Goal: Check status: Check status

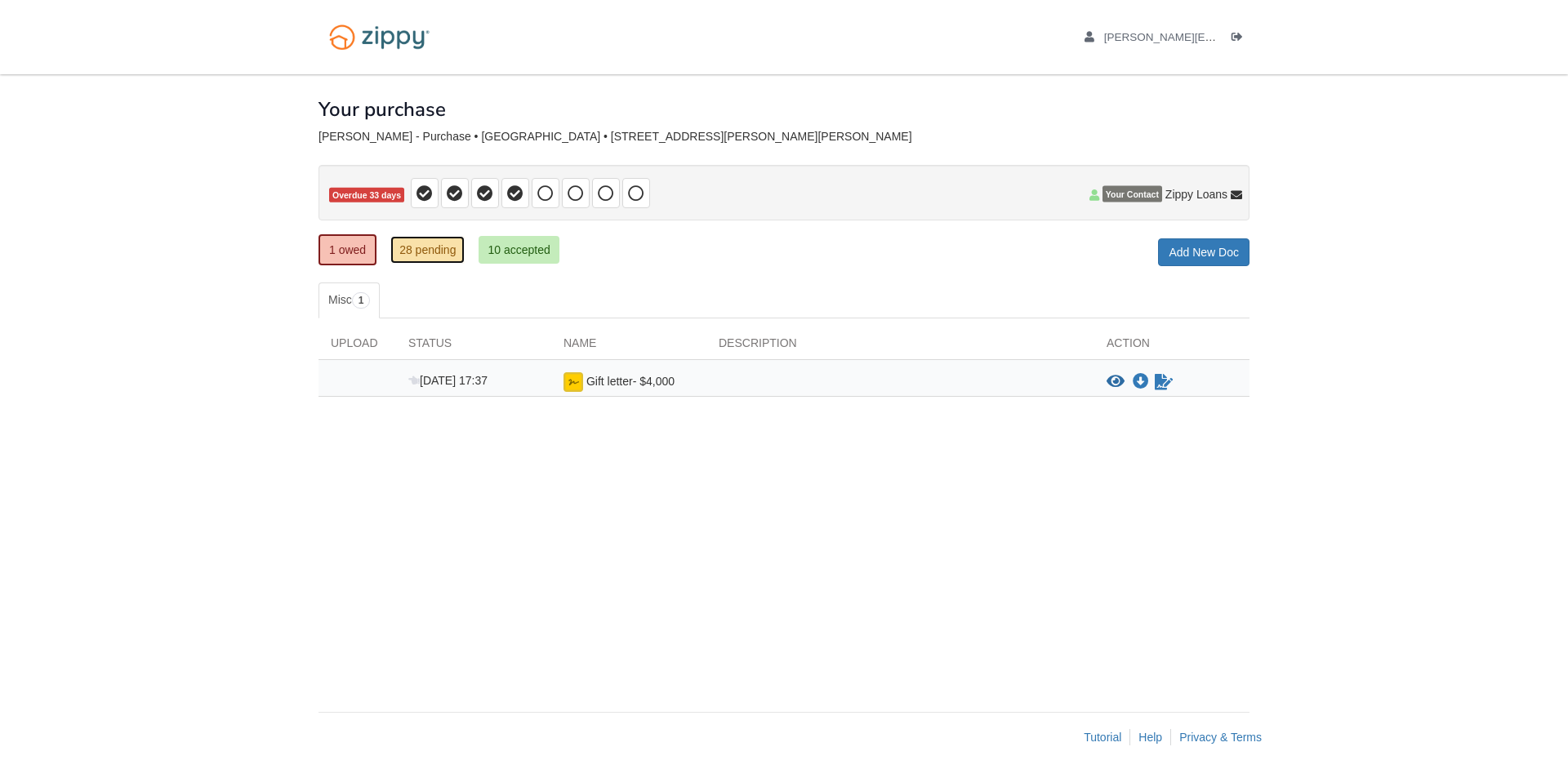
click at [415, 243] on link "28 pending" at bounding box center [427, 250] width 75 height 28
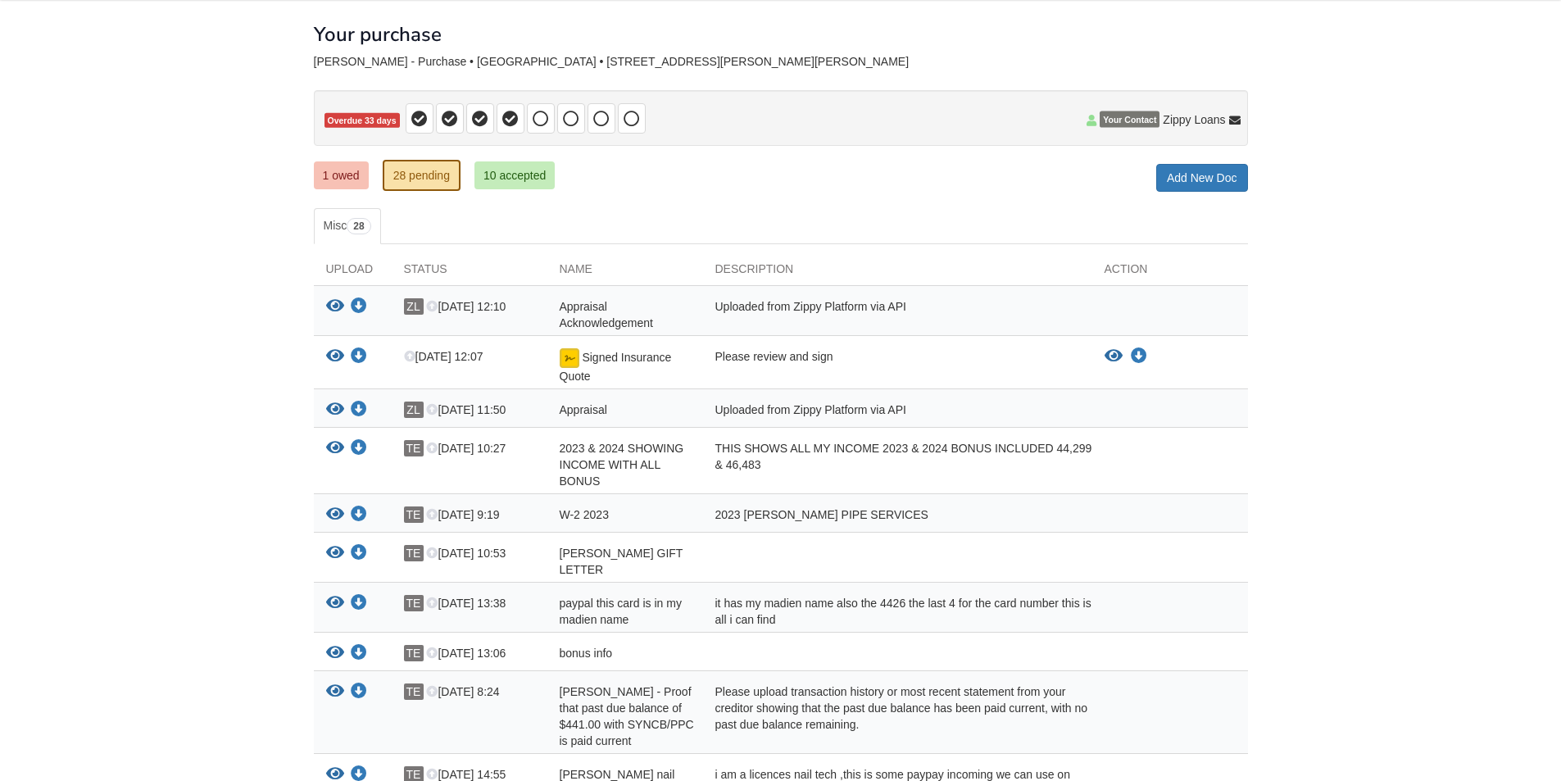
scroll to position [82, 0]
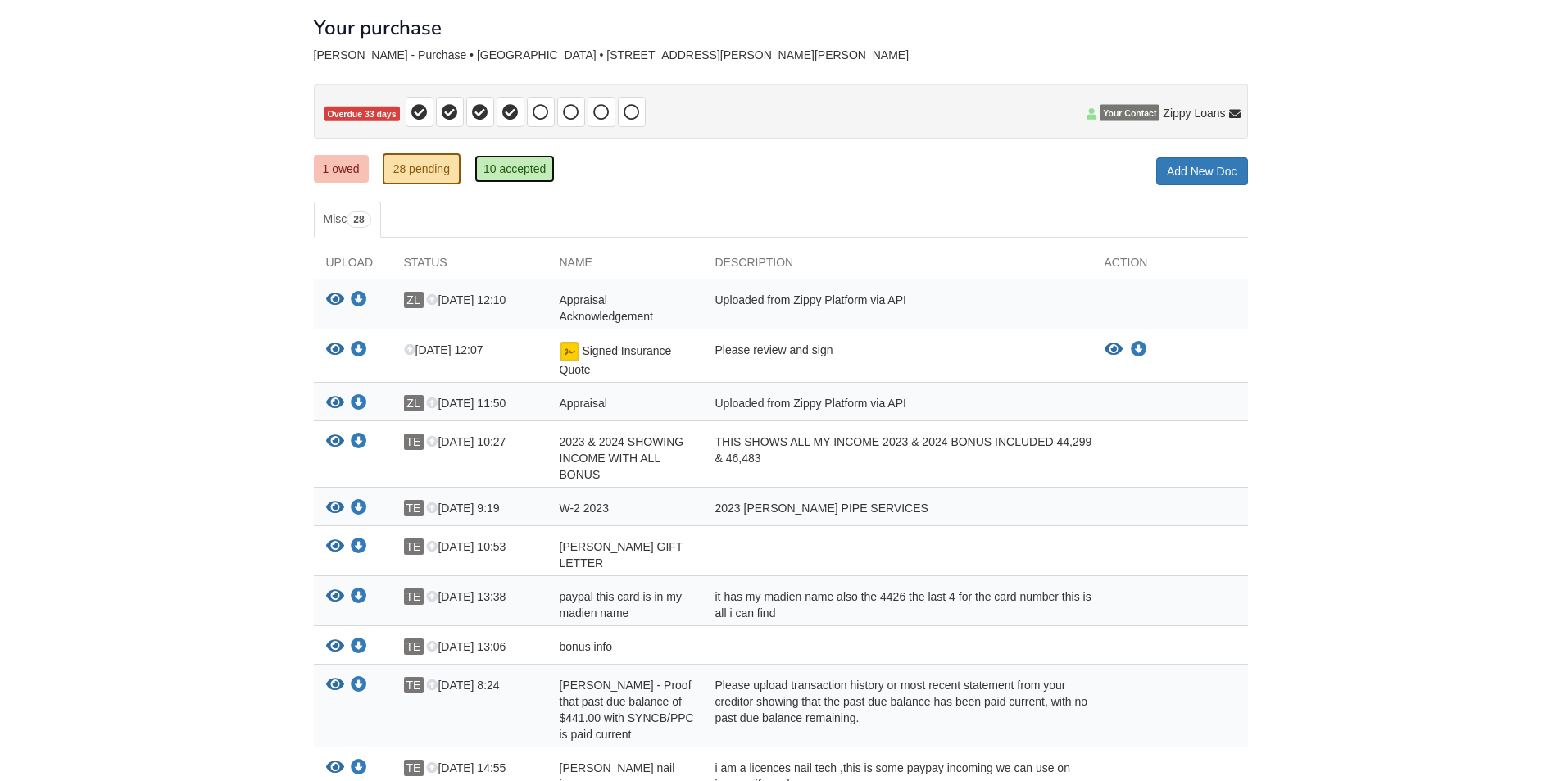
click at [514, 164] on link "10 accepted" at bounding box center [515, 169] width 80 height 28
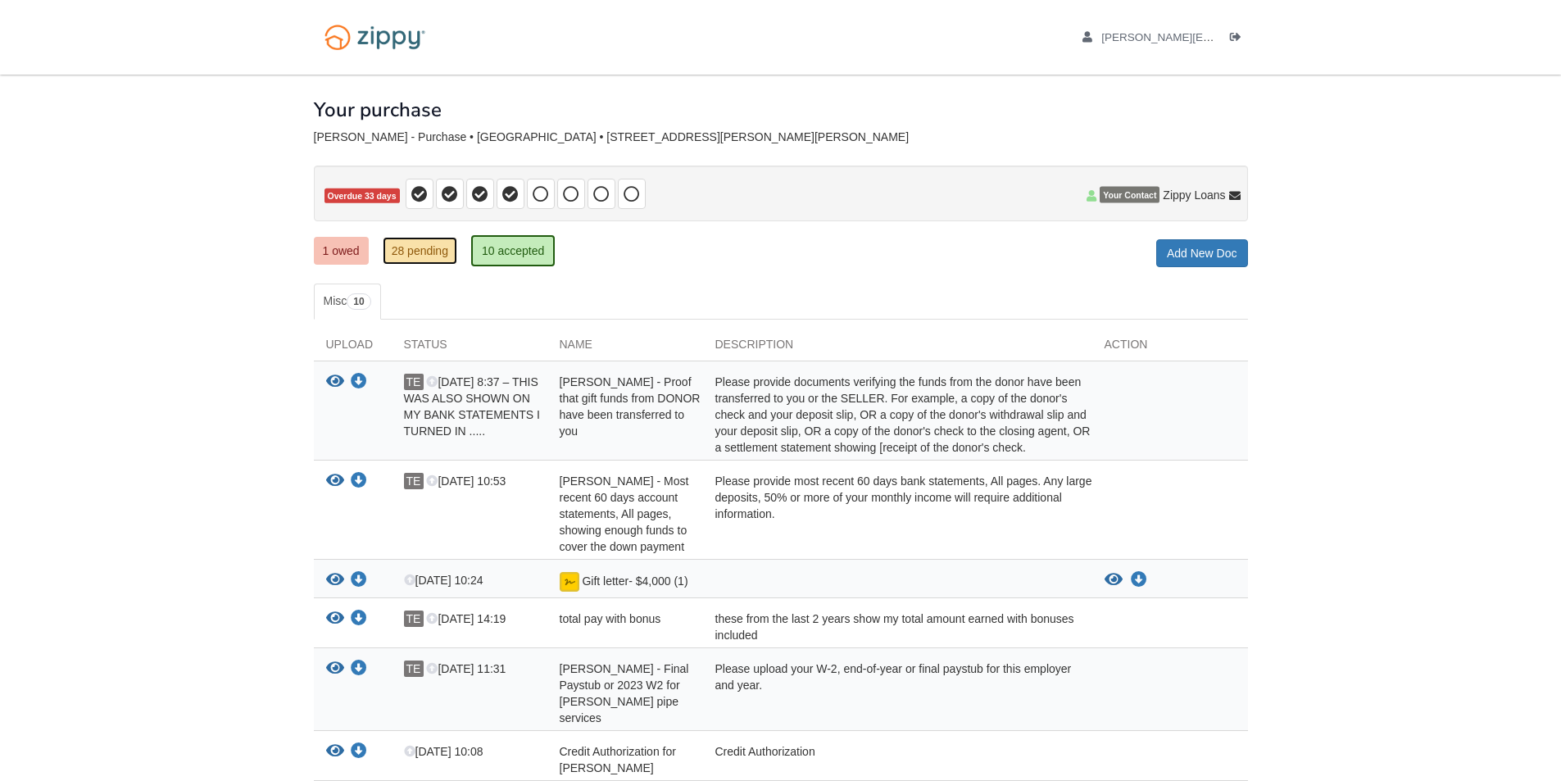
click at [440, 249] on link "28 pending" at bounding box center [420, 251] width 75 height 28
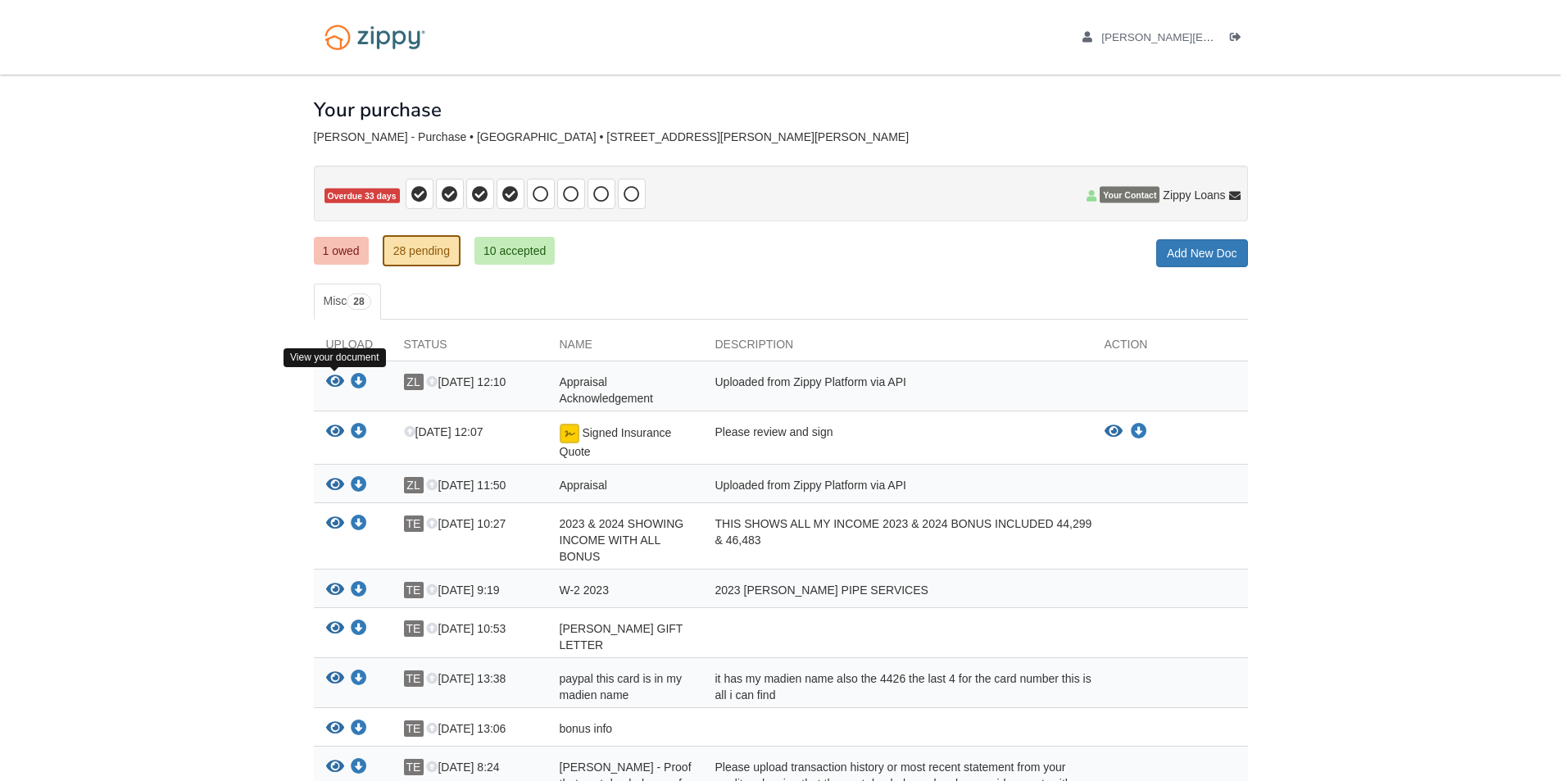
click at [333, 379] on icon "View Appraisal Acknowledgement" at bounding box center [335, 382] width 18 height 16
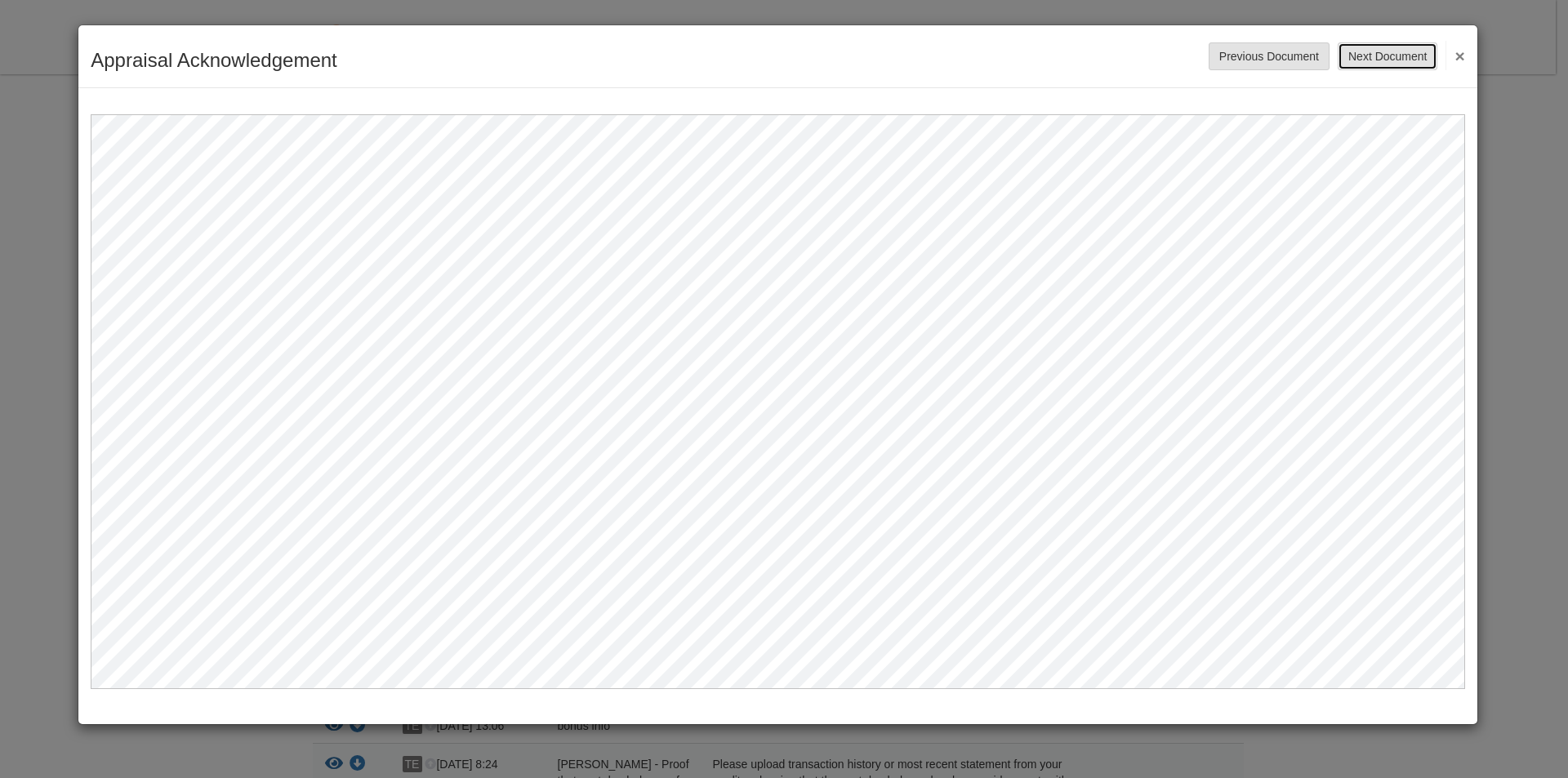
click at [1407, 49] on button "Next Document" at bounding box center [1387, 57] width 100 height 28
click at [1378, 56] on button "Next Document" at bounding box center [1387, 57] width 100 height 28
click at [1459, 54] on button "×" at bounding box center [1454, 56] width 19 height 30
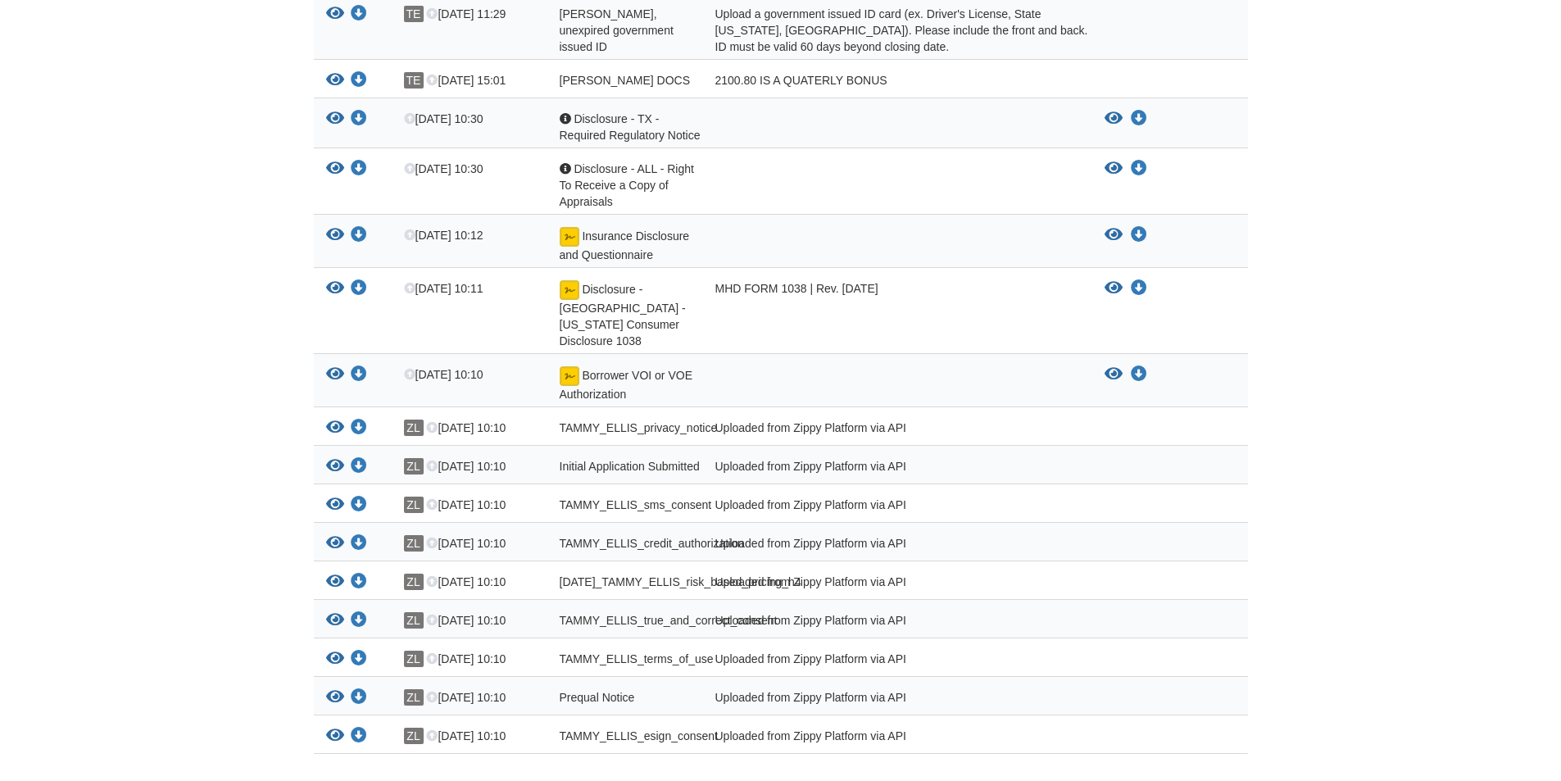
scroll to position [1065, 0]
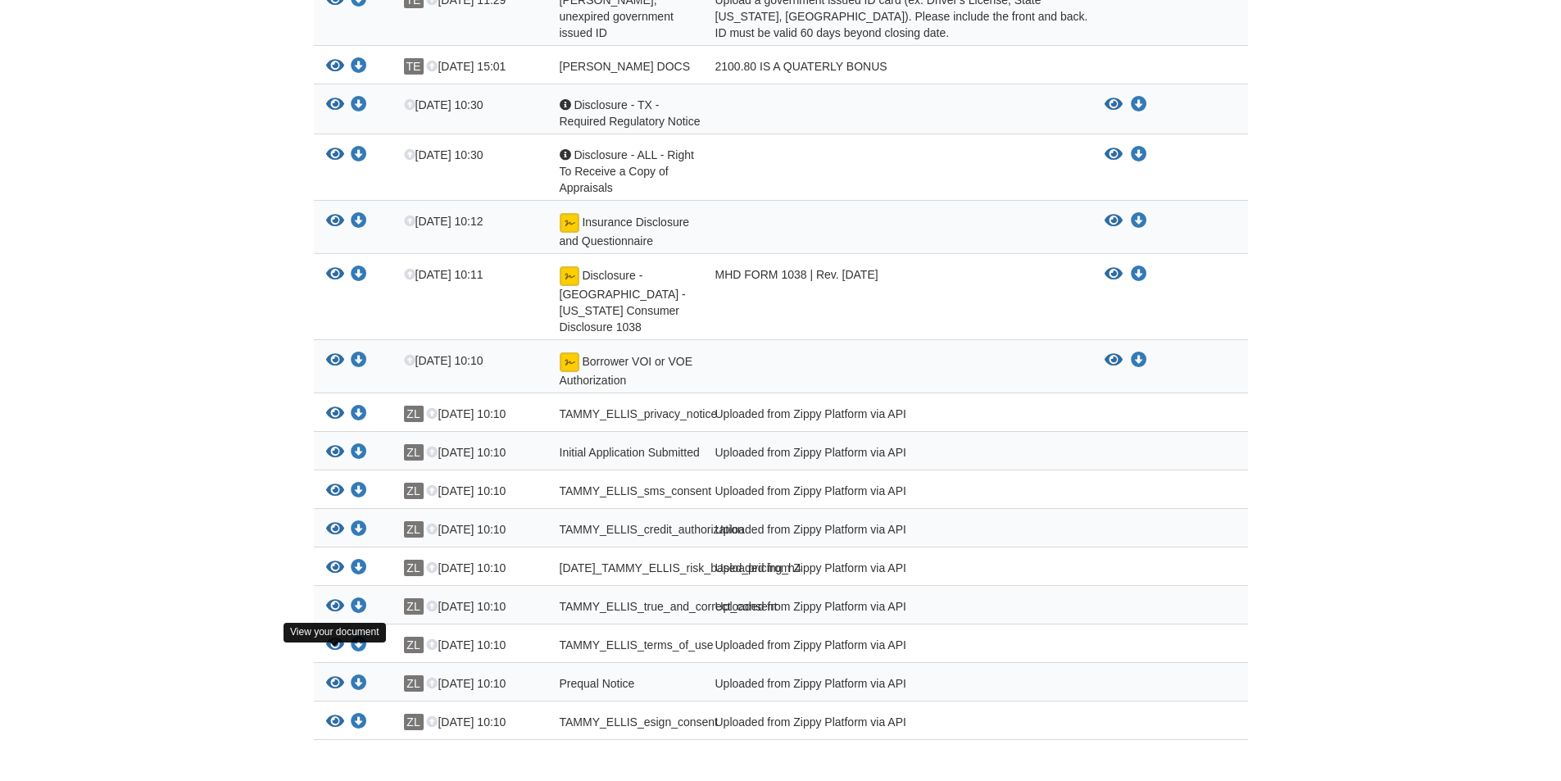
click at [330, 714] on icon "View TAMMY_ELLIS_esign_consent" at bounding box center [335, 722] width 18 height 16
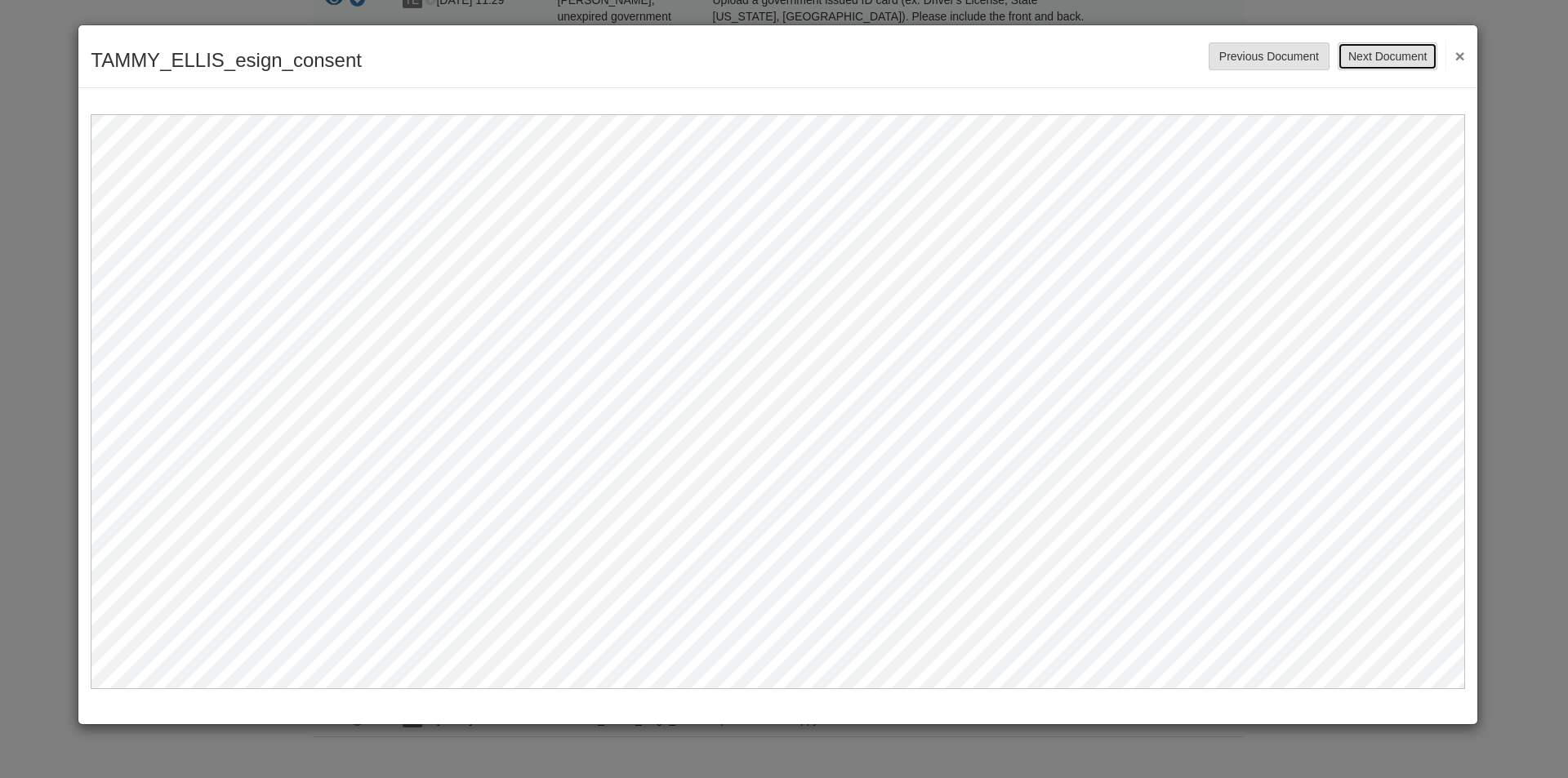
click at [1396, 58] on button "Next Document" at bounding box center [1387, 57] width 100 height 28
click at [1395, 55] on button "Next Document" at bounding box center [1387, 57] width 100 height 28
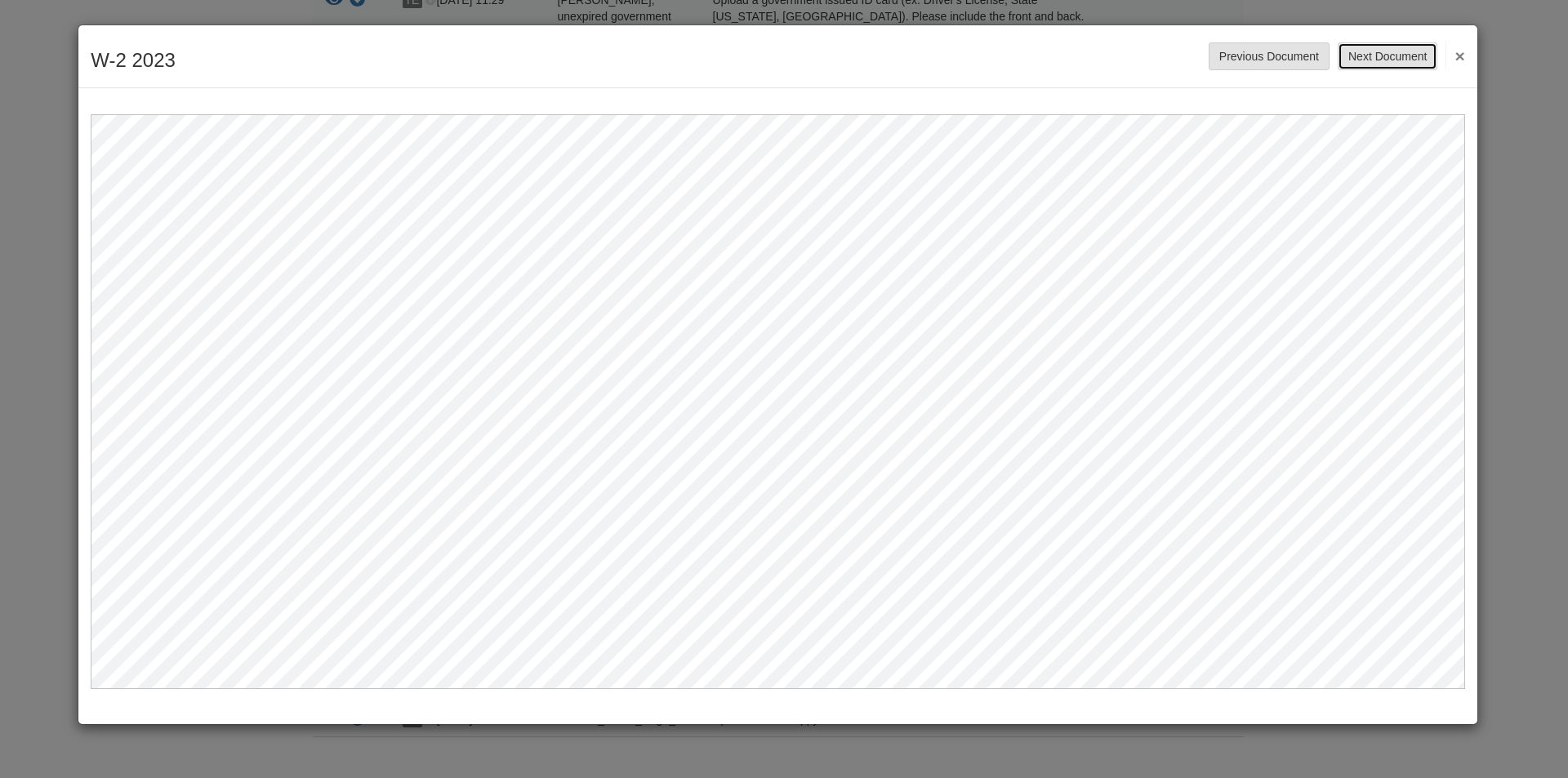
click at [1395, 55] on button "Next Document" at bounding box center [1387, 57] width 100 height 28
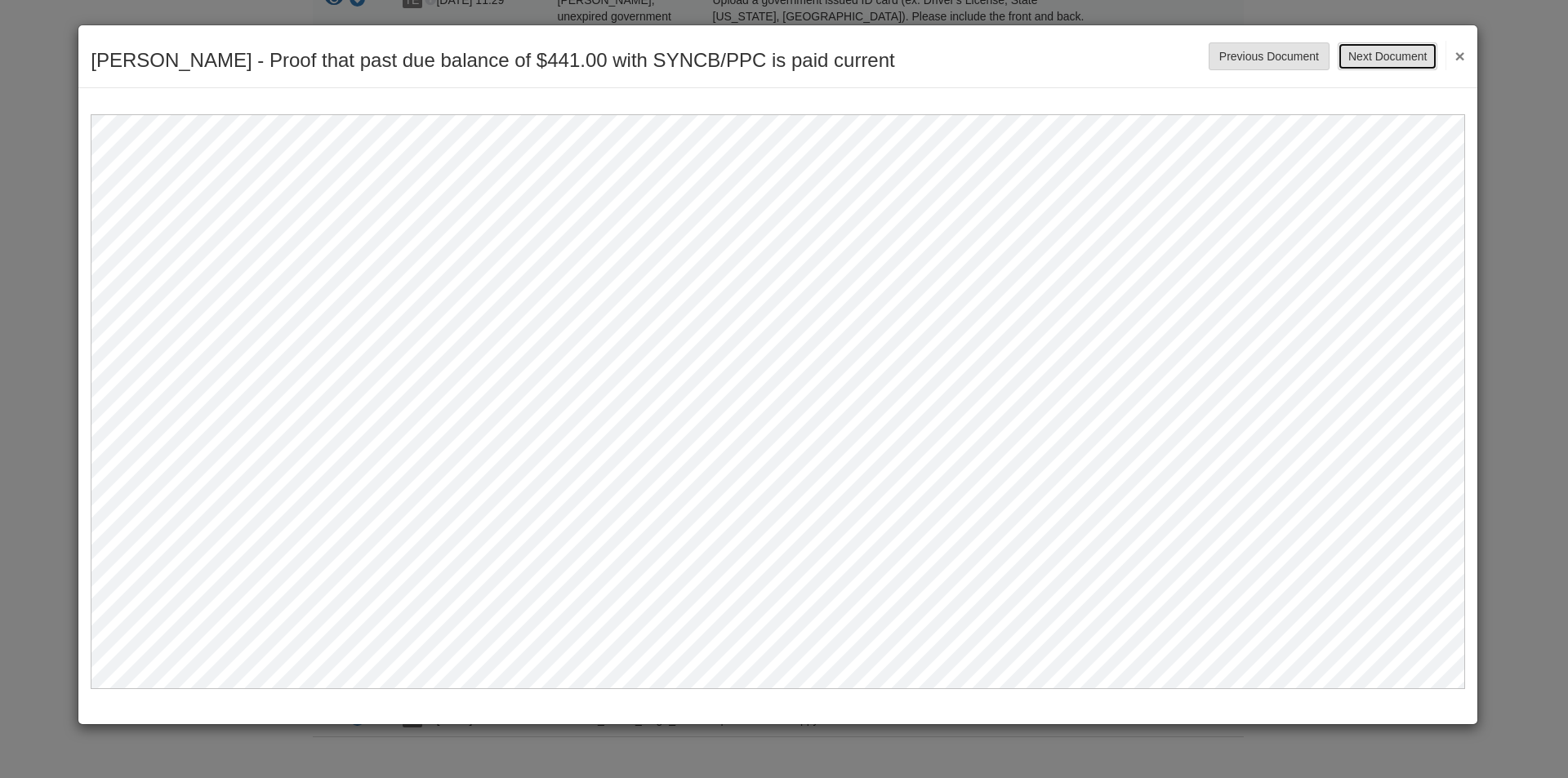
click at [1395, 55] on button "Next Document" at bounding box center [1387, 57] width 100 height 28
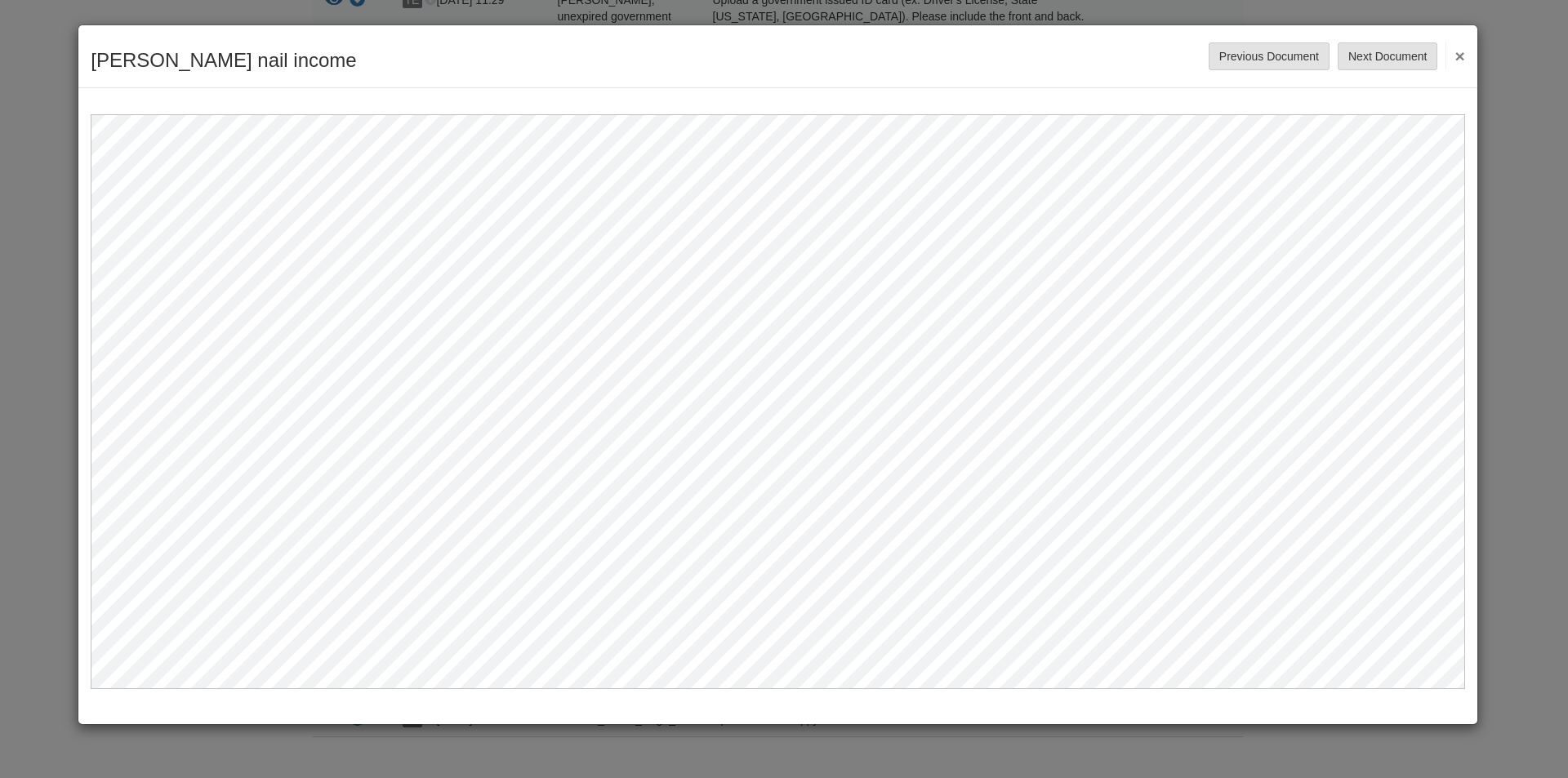
click at [1458, 54] on button "×" at bounding box center [1454, 56] width 19 height 30
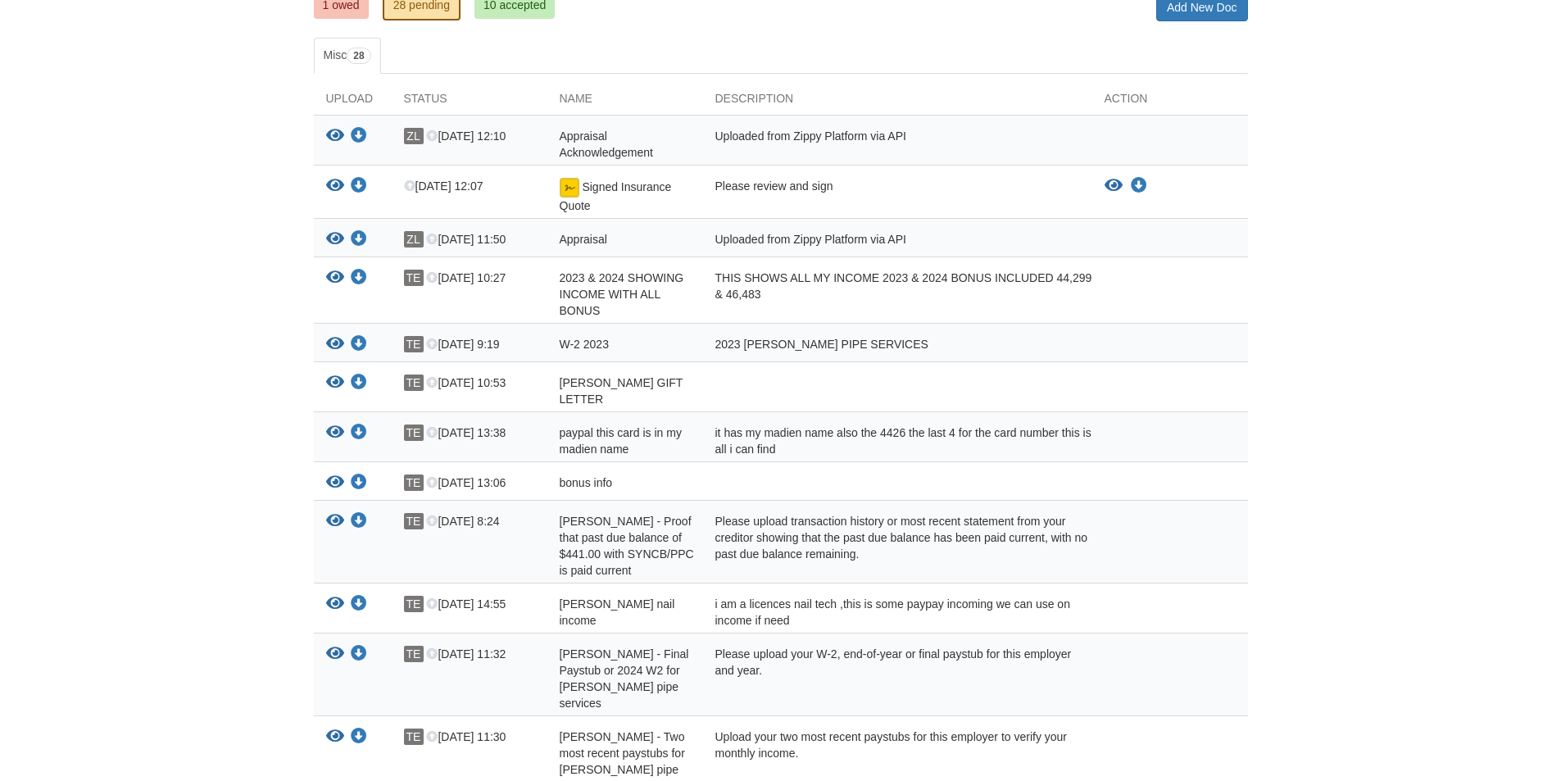
scroll to position [0, 0]
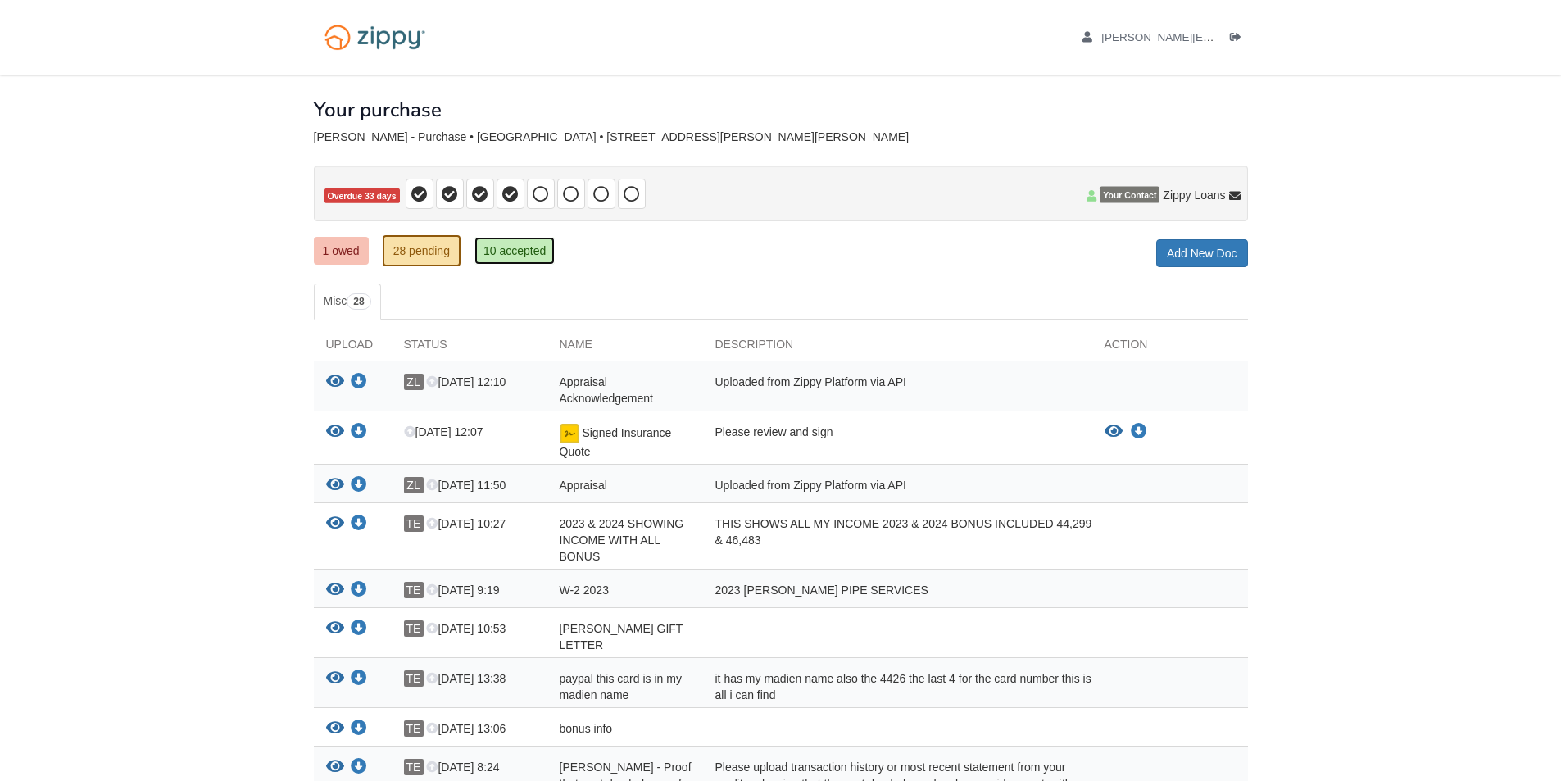
click at [502, 248] on link "10 accepted" at bounding box center [515, 251] width 80 height 28
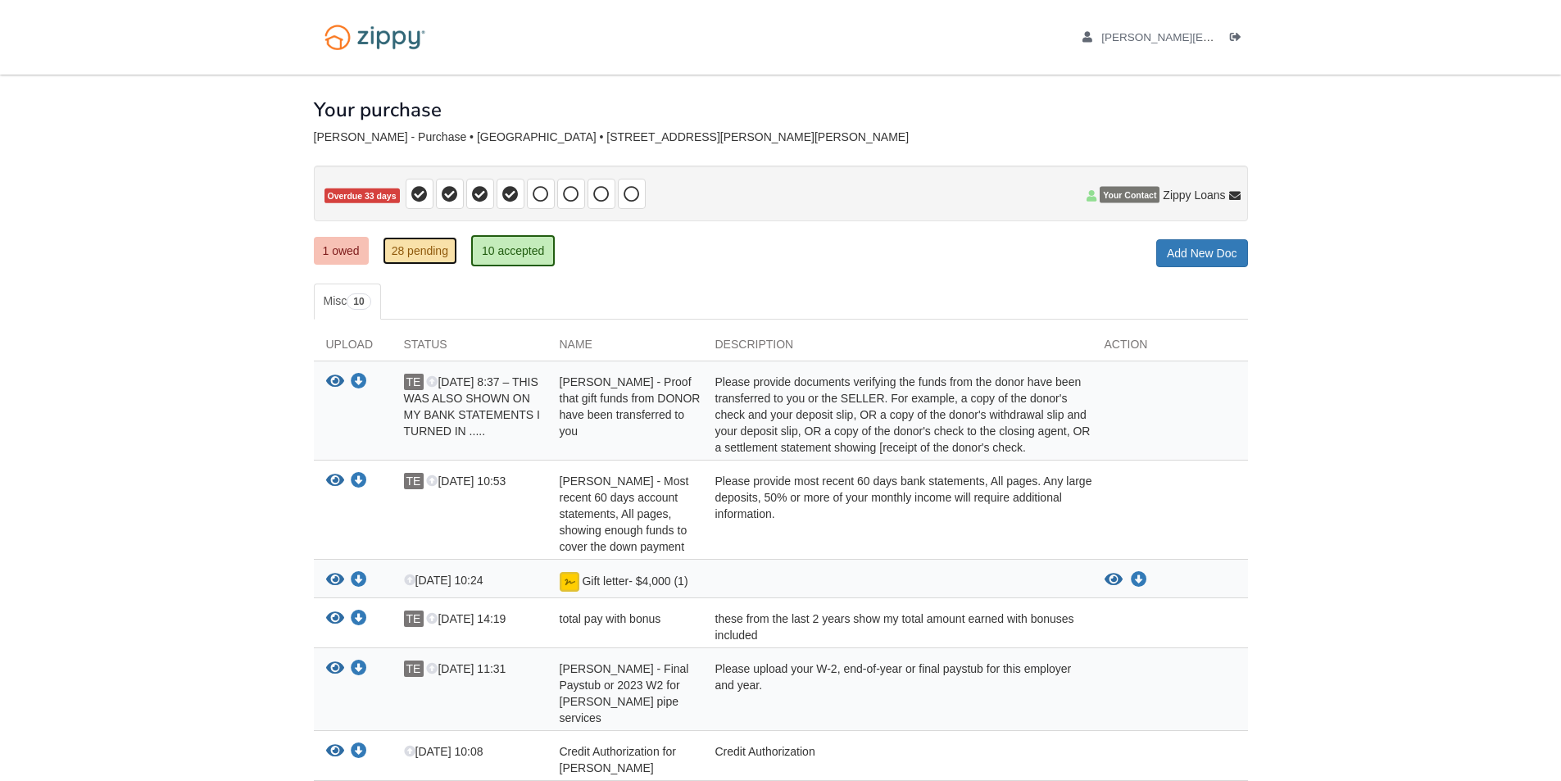
click at [434, 248] on link "28 pending" at bounding box center [420, 251] width 75 height 28
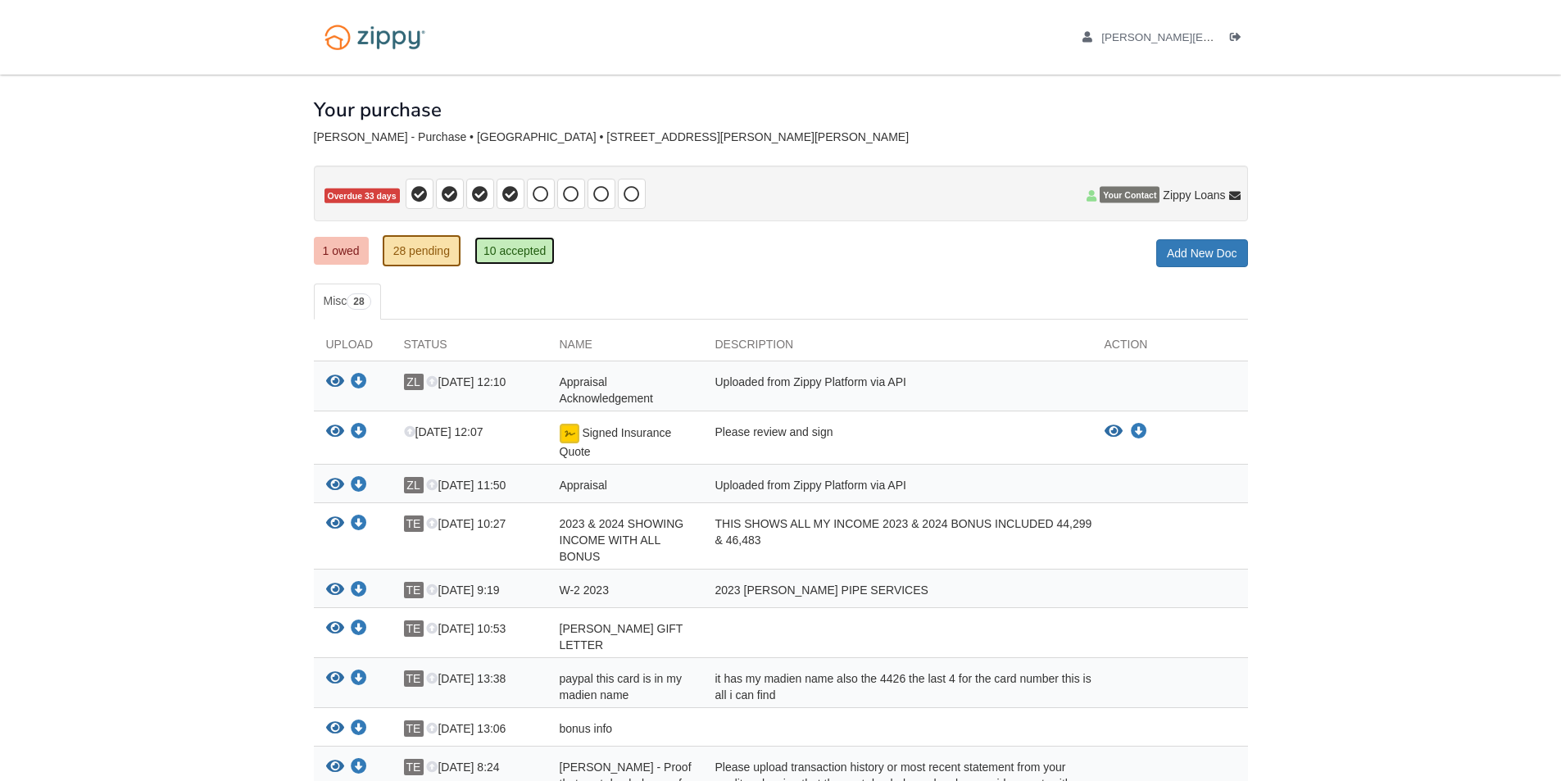
click at [524, 248] on link "10 accepted" at bounding box center [515, 251] width 80 height 28
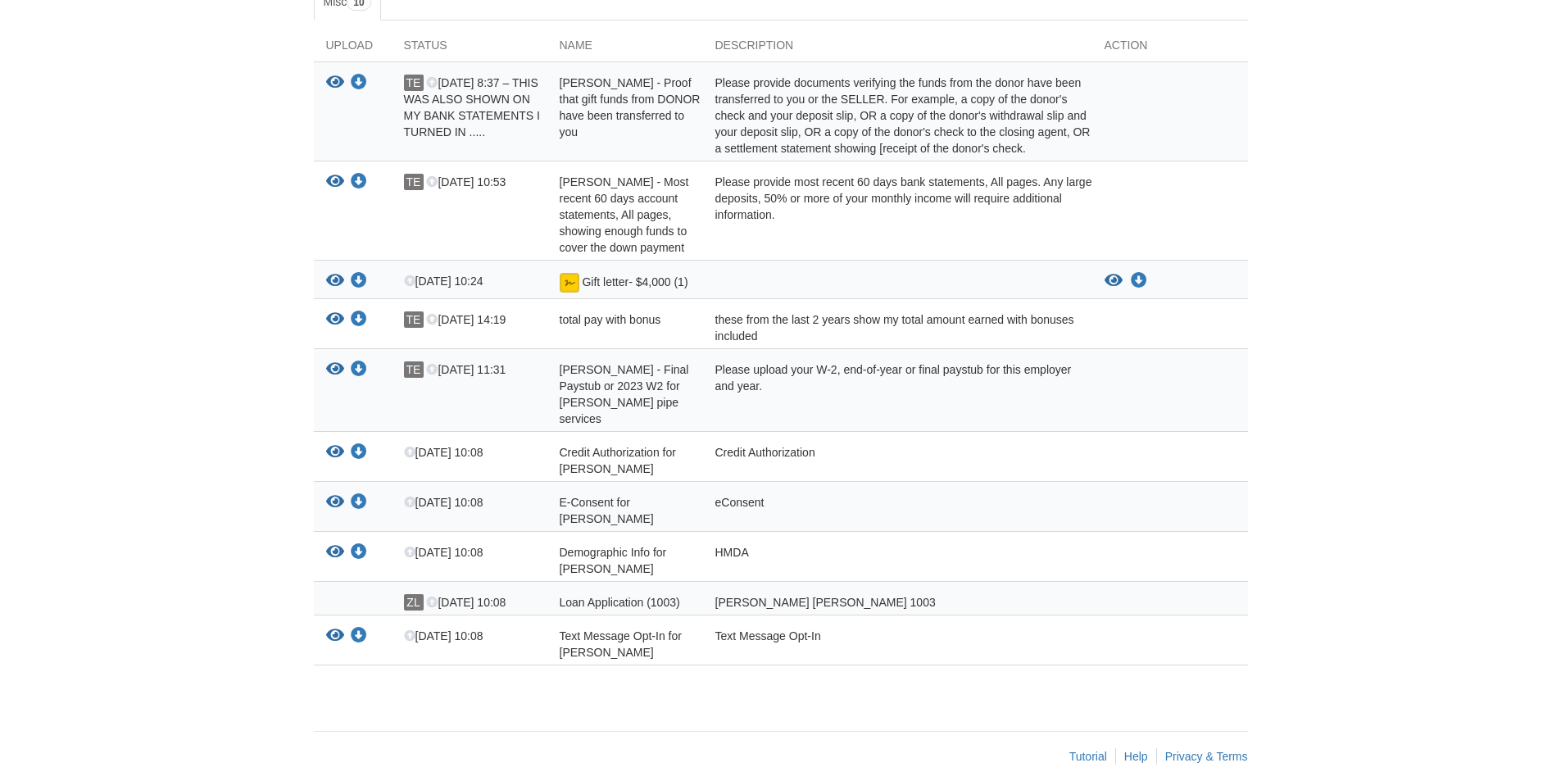
scroll to position [217, 0]
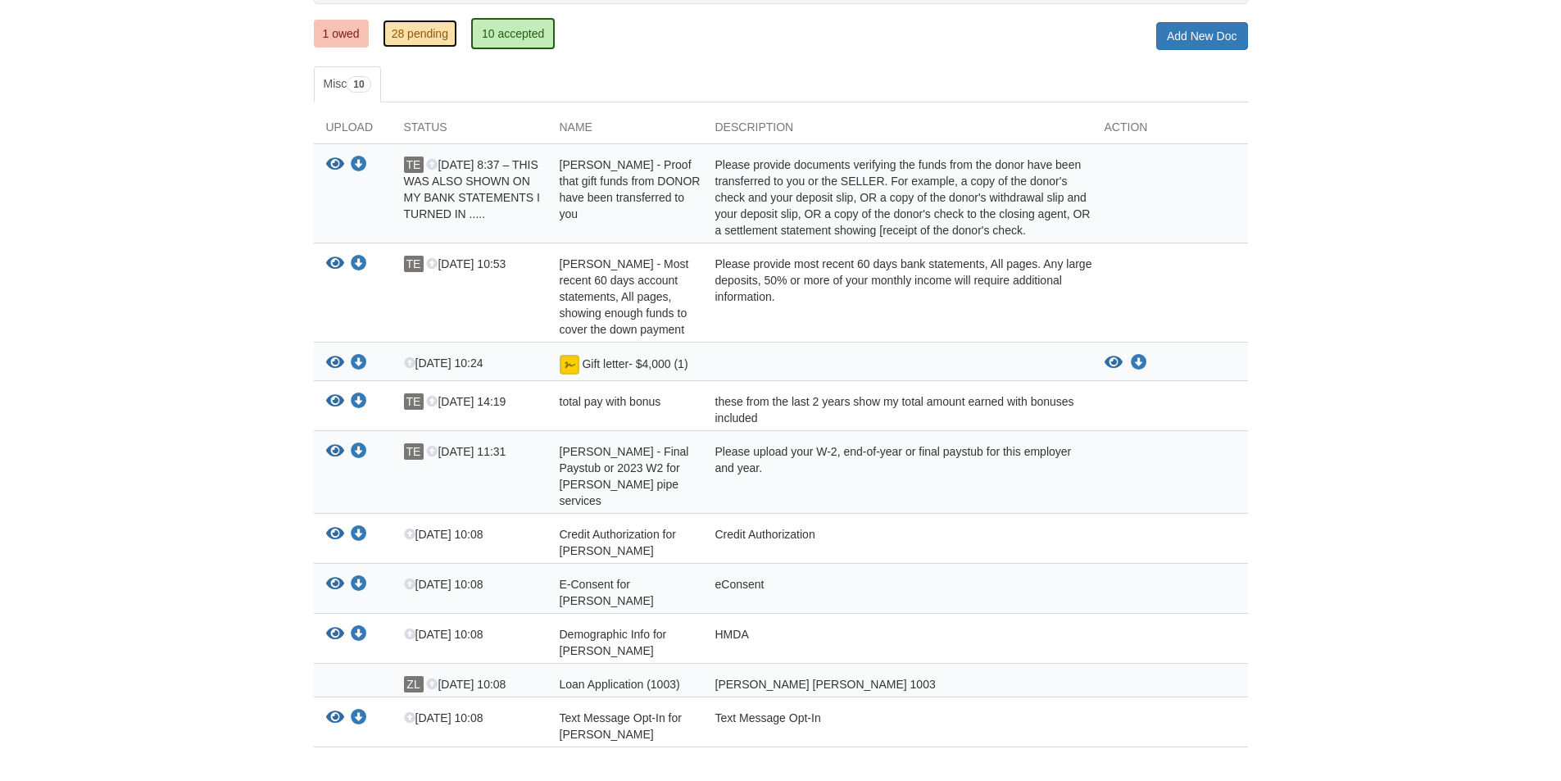
click at [416, 28] on link "28 pending" at bounding box center [420, 34] width 75 height 28
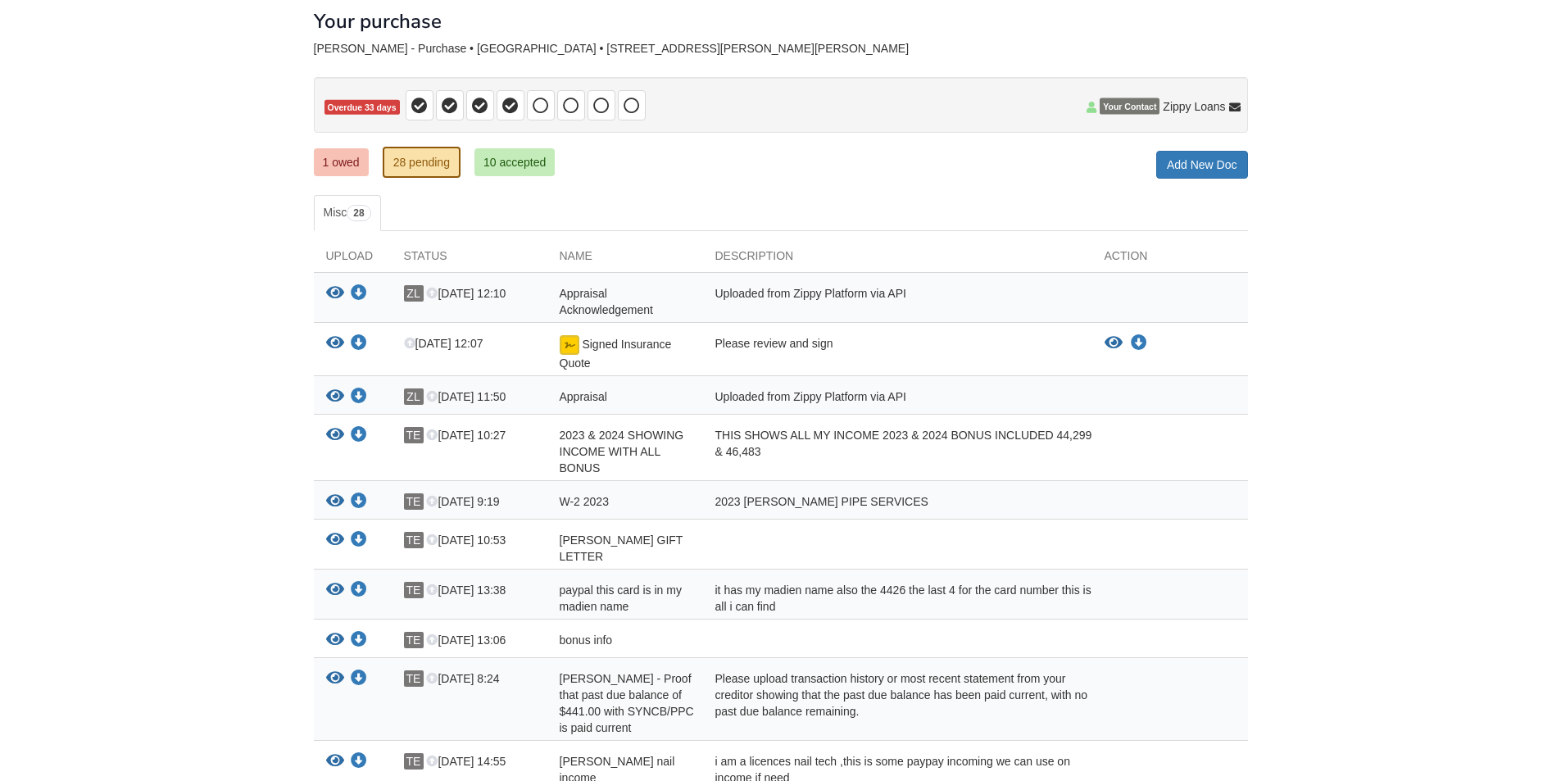
scroll to position [82, 0]
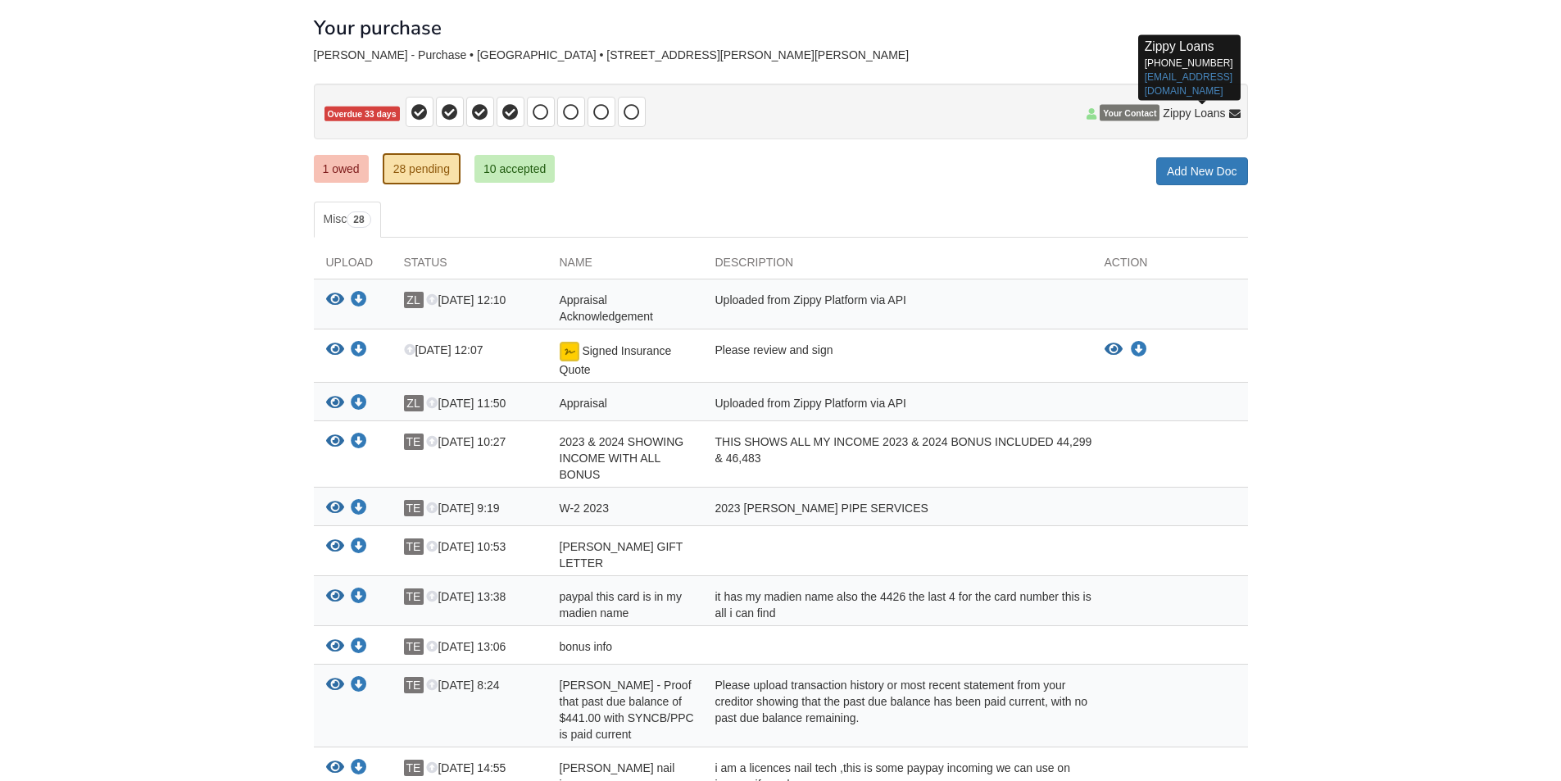
click at [1187, 85] on p "Zippy Loans [PHONE_NUMBER] [EMAIL_ADDRESS][DOMAIN_NAME]" at bounding box center [1189, 68] width 89 height 61
